Goal: Task Accomplishment & Management: Complete application form

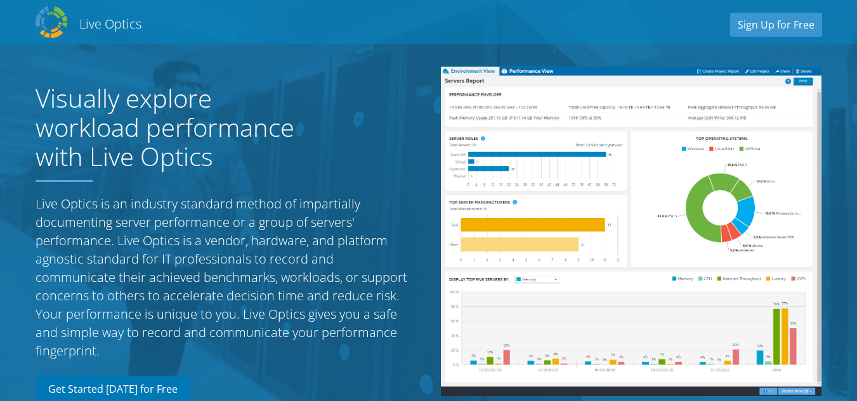
click at [133, 386] on link "Get Started Today for Free" at bounding box center [113, 390] width 155 height 28
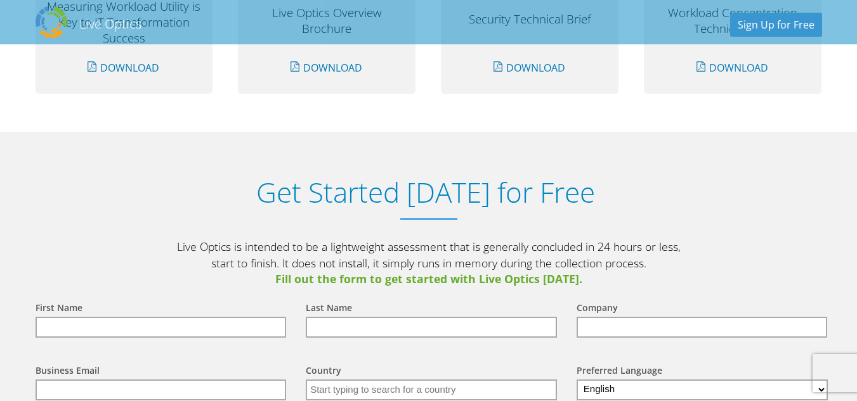
scroll to position [1322, 0]
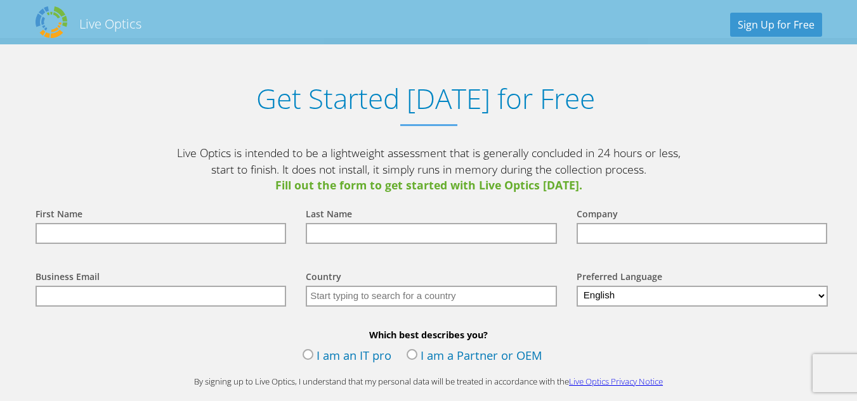
click at [93, 226] on input "text" at bounding box center [161, 233] width 251 height 21
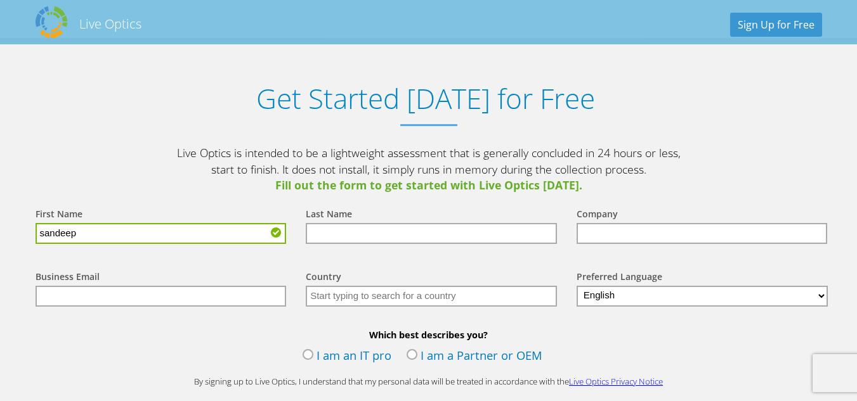
type input "sandeep"
click at [339, 228] on input "text" at bounding box center [431, 233] width 251 height 21
type input "l"
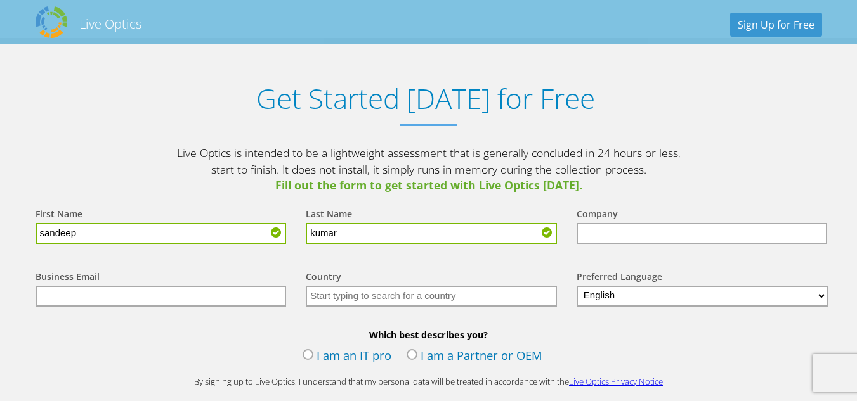
type input "kumar"
click at [611, 238] on input "text" at bounding box center [702, 233] width 251 height 21
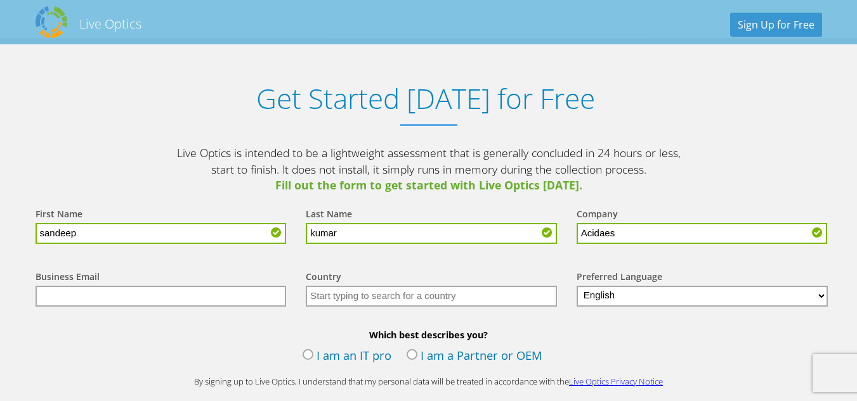
type input "Acidaes"
click at [186, 294] on input "text" at bounding box center [161, 296] width 251 height 21
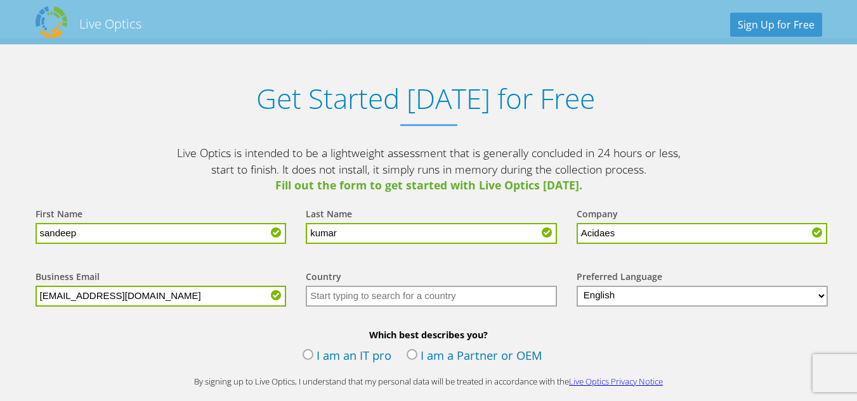
type input "sandeep.kumar@businessnext.com"
click at [362, 292] on input "text" at bounding box center [431, 296] width 251 height 21
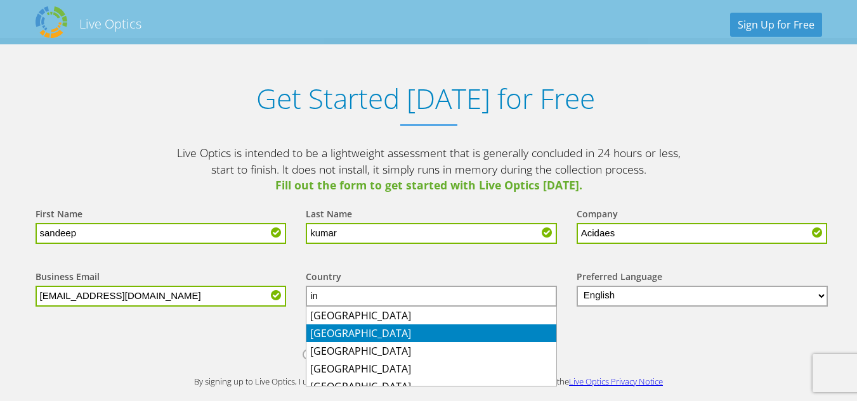
click at [330, 332] on li "India" at bounding box center [431, 334] width 250 height 18
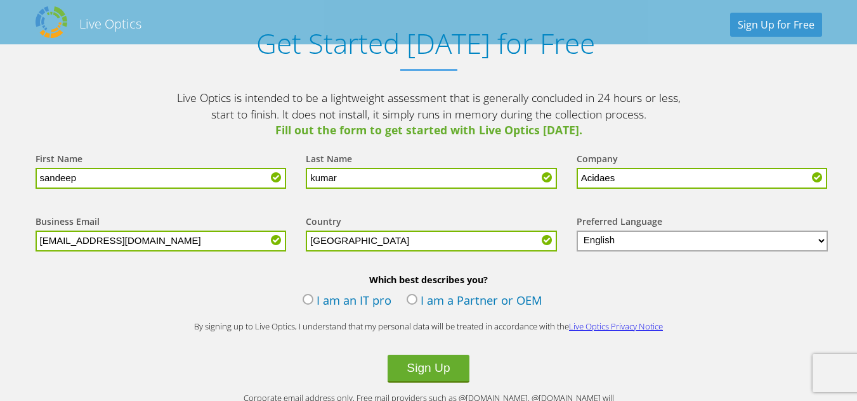
scroll to position [1367, 0]
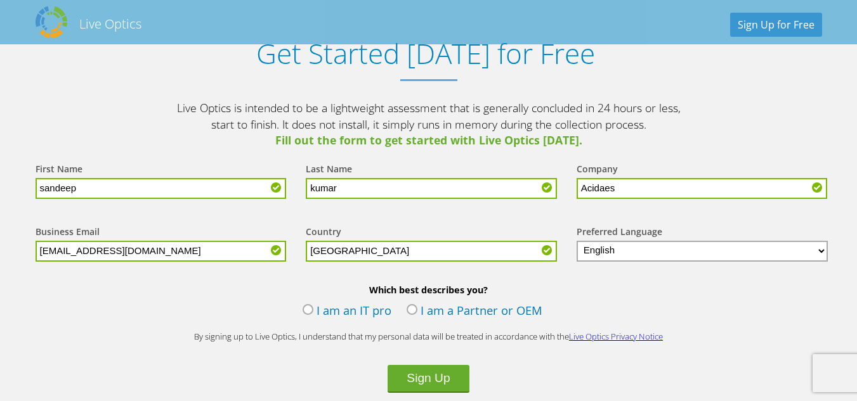
type input "India"
click at [333, 310] on label "I am an IT pro" at bounding box center [347, 312] width 89 height 19
click at [0, 0] on input "I am an IT pro" at bounding box center [0, 0] width 0 height 0
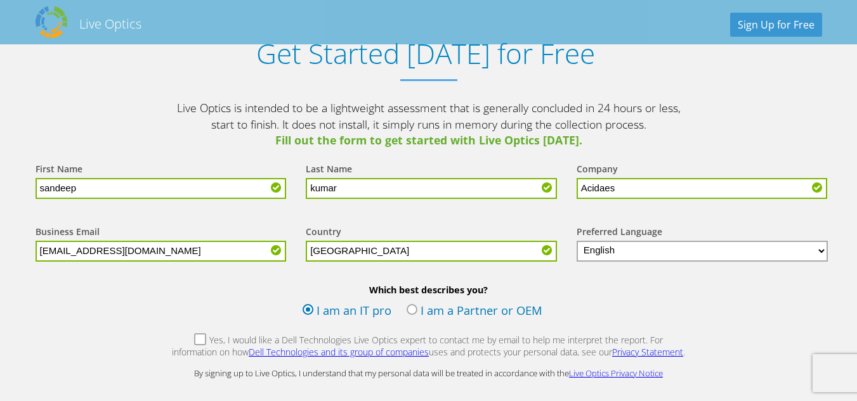
click at [179, 339] on label "Yes, I would like a Dell Technologies Live Optics expert to contact me by email…" at bounding box center [428, 347] width 515 height 27
click at [0, 0] on input "Yes, I would like a Dell Technologies Live Optics expert to contact me by email…" at bounding box center [0, 0] width 0 height 0
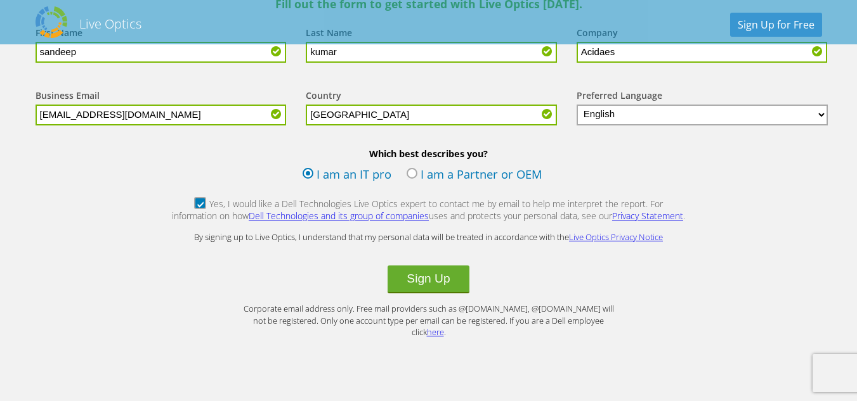
scroll to position [1508, 0]
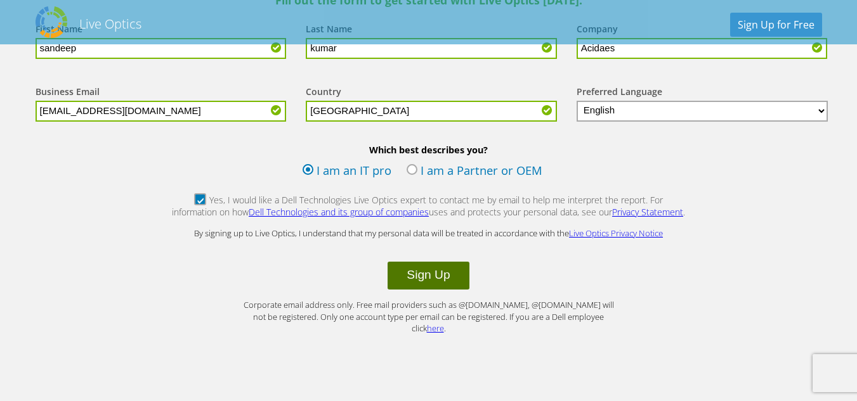
click at [421, 275] on button "Sign Up" at bounding box center [428, 276] width 81 height 28
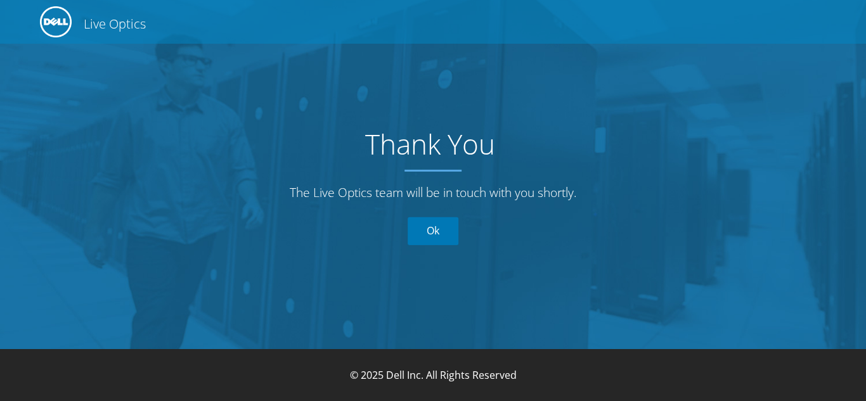
click at [445, 232] on link "Ok" at bounding box center [433, 232] width 51 height 28
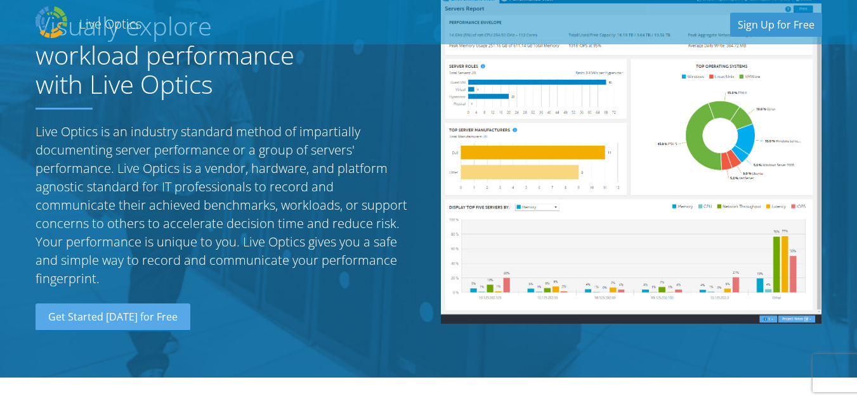
scroll to position [103, 0]
